Goal: Task Accomplishment & Management: Manage account settings

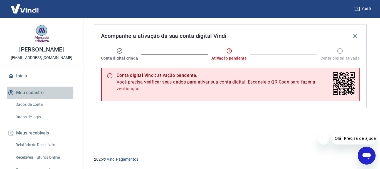
click at [38, 92] on button "Meu cadastro" at bounding box center [42, 93] width 70 height 12
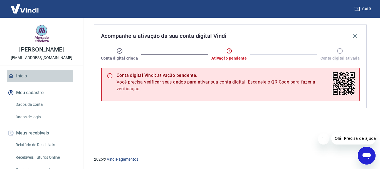
click at [27, 77] on link "Início" at bounding box center [42, 76] width 70 height 12
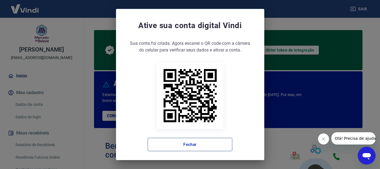
click at [174, 145] on button "Fechar" at bounding box center [190, 144] width 85 height 13
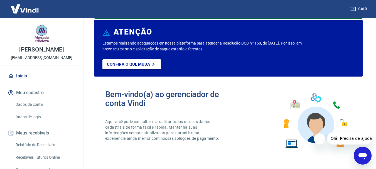
scroll to position [58, 0]
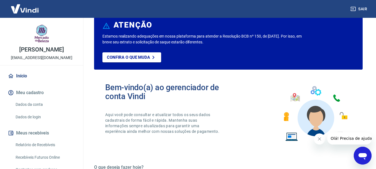
click at [319, 137] on icon "Fechar mensagem da empresa" at bounding box center [319, 139] width 4 height 4
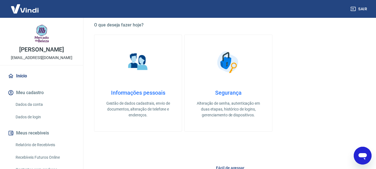
scroll to position [205, 0]
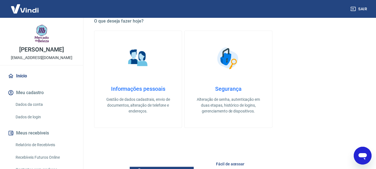
click at [143, 103] on p "Gestão de dados cadastrais, envio de documentos, alteração de telefone e endere…" at bounding box center [138, 106] width 70 height 18
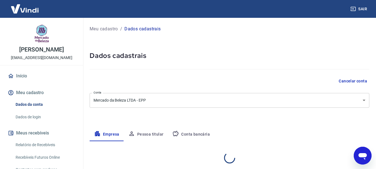
select select "SC"
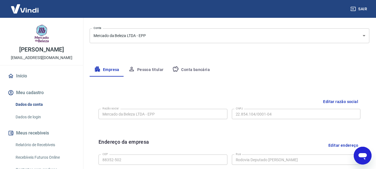
scroll to position [60, 0]
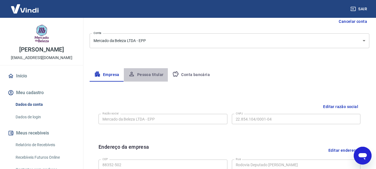
click at [149, 73] on button "Pessoa titular" at bounding box center [146, 74] width 44 height 13
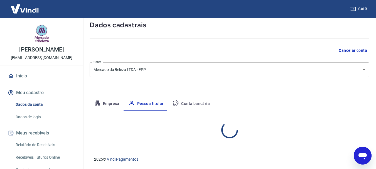
scroll to position [54, 0]
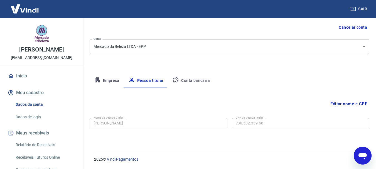
click at [190, 79] on button "Conta bancária" at bounding box center [191, 80] width 47 height 13
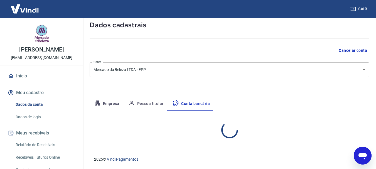
select select "1"
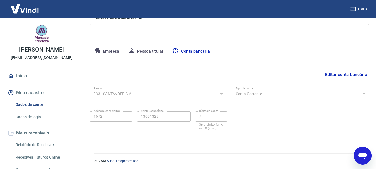
scroll to position [85, 0]
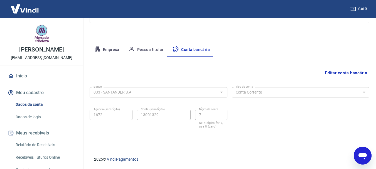
drag, startPoint x: 14, startPoint y: 50, endPoint x: 64, endPoint y: 47, distance: 49.7
click at [64, 47] on p "FABIO ROGERIO GARCIA" at bounding box center [41, 50] width 45 height 6
click at [62, 46] on div "FABIO ROGERIO GARCIA financeiro@mercadodabeleza.com.br" at bounding box center [41, 41] width 83 height 47
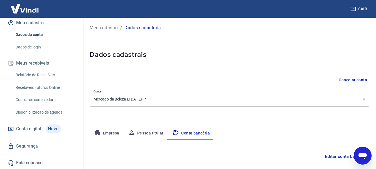
scroll to position [14, 0]
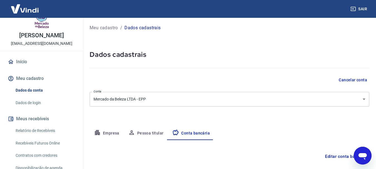
click at [32, 78] on button "Meu cadastro" at bounding box center [42, 78] width 70 height 12
click at [38, 79] on button "Meu cadastro" at bounding box center [42, 78] width 70 height 12
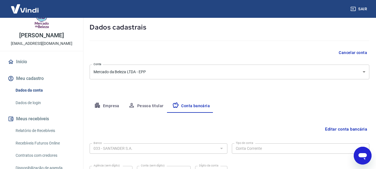
scroll to position [57, 0]
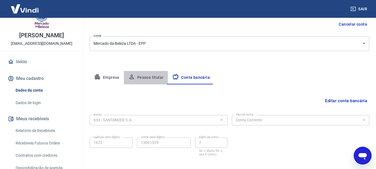
click at [149, 80] on button "Pessoa titular" at bounding box center [146, 77] width 44 height 13
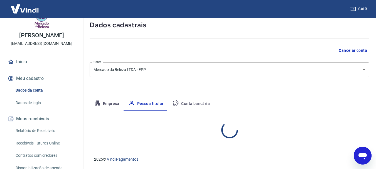
scroll to position [54, 0]
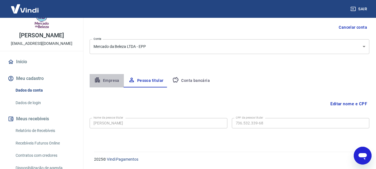
click at [102, 79] on button "Empresa" at bounding box center [107, 80] width 34 height 13
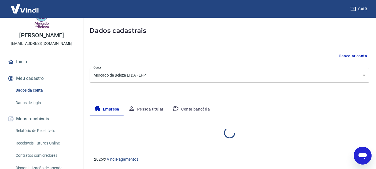
select select "SC"
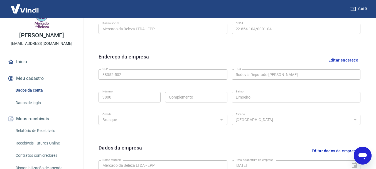
scroll to position [137, 0]
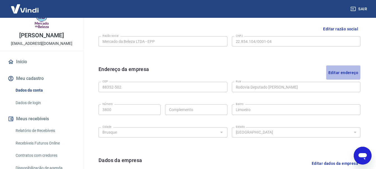
click at [341, 72] on button "Editar endereço" at bounding box center [343, 72] width 34 height 14
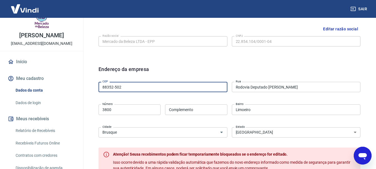
drag, startPoint x: 115, startPoint y: 87, endPoint x: 89, endPoint y: 87, distance: 25.6
click at [89, 87] on div "Meu cadastro / Dados cadastrais Dados cadastrais Cancelar conta Conta Mercado d…" at bounding box center [229, 92] width 293 height 422
type input "88352-210"
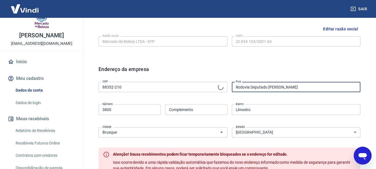
drag, startPoint x: 292, startPoint y: 90, endPoint x: 221, endPoint y: 82, distance: 71.8
click at [221, 82] on div "CEP 88352-210 CEP Rua Rodovia Deputado Antônio Heil Rua Número 3800 Número Comp…" at bounding box center [230, 109] width 262 height 59
type input "Rua Melchior Schlindwein"
type input "Santa Terezinha"
type input "Rua Melchior Schlindwein"
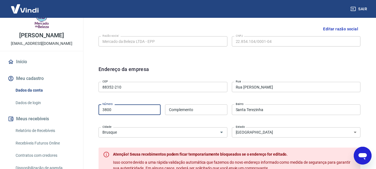
drag, startPoint x: 116, startPoint y: 112, endPoint x: 83, endPoint y: 111, distance: 33.2
type input "130"
click at [261, 111] on input "Santa Terezinha" at bounding box center [296, 109] width 129 height 10
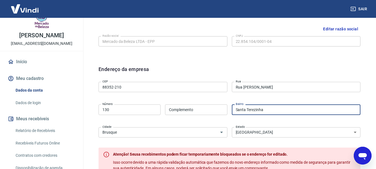
click at [367, 112] on div "Editar razão social Razão social Mercado da Beleza LTDA - EPP Razão social CNPJ…" at bounding box center [230, 155] width 280 height 280
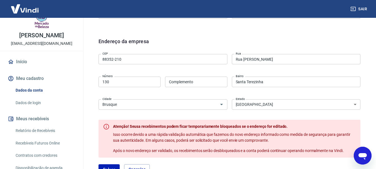
scroll to position [193, 0]
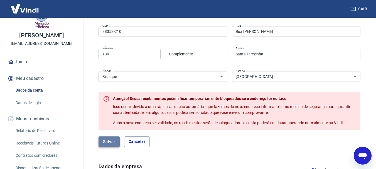
click at [111, 145] on button "Salvar" at bounding box center [109, 141] width 21 height 11
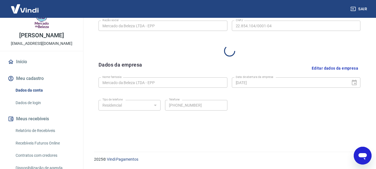
select select "SC"
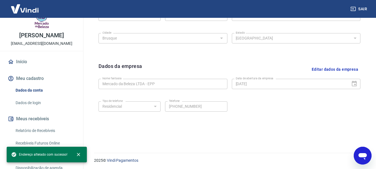
scroll to position [233, 0]
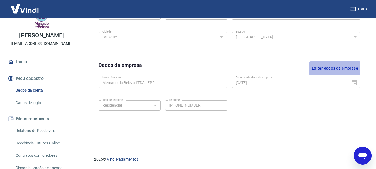
click at [326, 69] on button "Editar dados da empresa" at bounding box center [335, 68] width 51 height 14
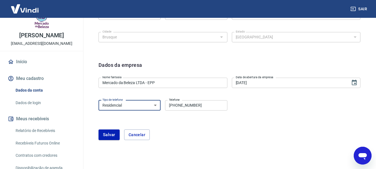
click at [129, 103] on select "Residencial Comercial" at bounding box center [130, 105] width 62 height 10
select select "business"
click at [99, 100] on select "Residencial Comercial" at bounding box center [130, 105] width 62 height 10
click at [266, 83] on input "01/01/1980" at bounding box center [289, 83] width 115 height 10
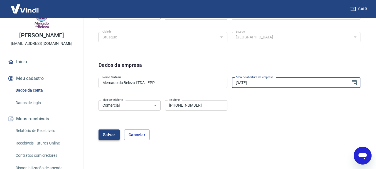
type input "13/07/2015"
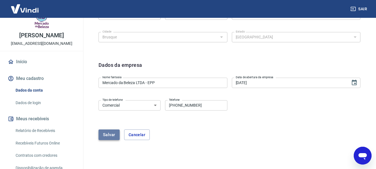
click at [109, 135] on button "Salvar" at bounding box center [109, 135] width 21 height 11
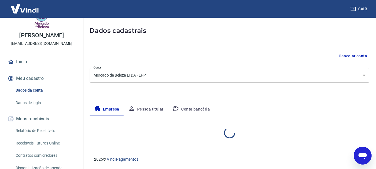
select select "SC"
select select "business"
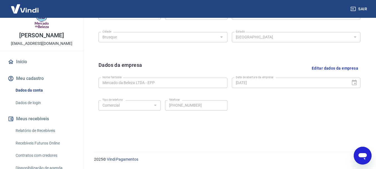
click at [36, 76] on button "Meu cadastro" at bounding box center [42, 78] width 70 height 12
click at [28, 102] on link "Dados de login" at bounding box center [44, 102] width 63 height 11
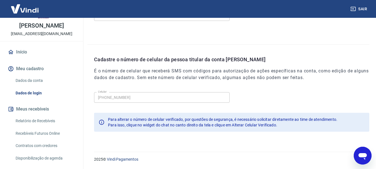
scroll to position [14, 0]
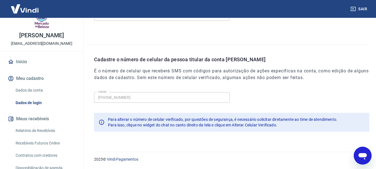
click at [30, 89] on link "Dados da conta" at bounding box center [44, 90] width 63 height 11
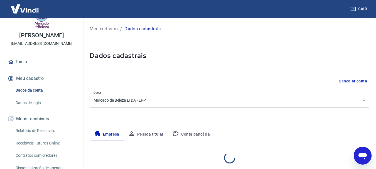
select select "SC"
select select "business"
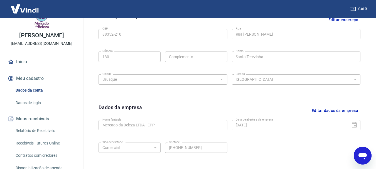
scroll to position [223, 0]
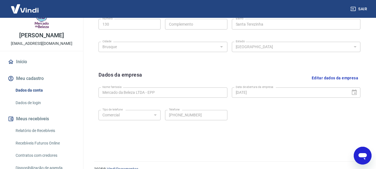
click at [328, 79] on button "Editar dados da empresa" at bounding box center [335, 78] width 51 height 14
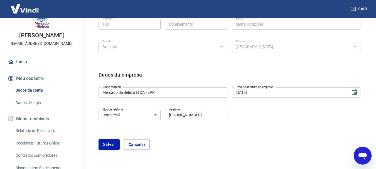
click at [202, 116] on input "(47) 99640-0593" at bounding box center [196, 115] width 62 height 10
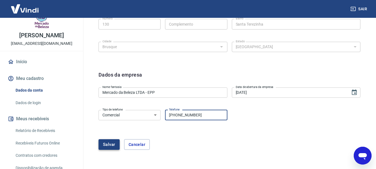
type input "(47) 99749-4567"
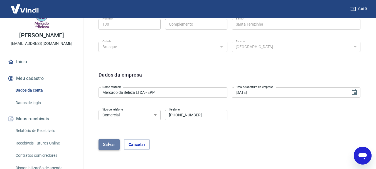
click at [106, 145] on button "Salvar" at bounding box center [109, 144] width 21 height 11
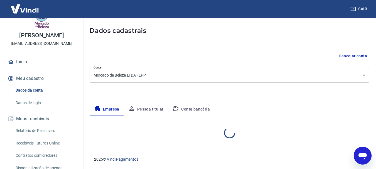
select select "SC"
select select "business"
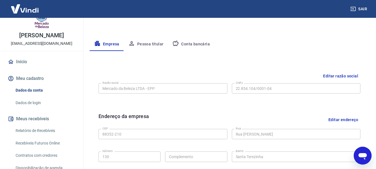
scroll to position [42, 0]
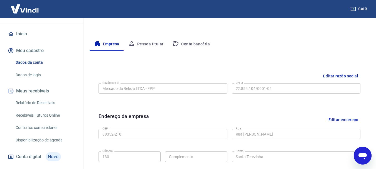
click at [47, 102] on link "Relatório de Recebíveis" at bounding box center [44, 102] width 63 height 11
